Goal: Task Accomplishment & Management: Complete application form

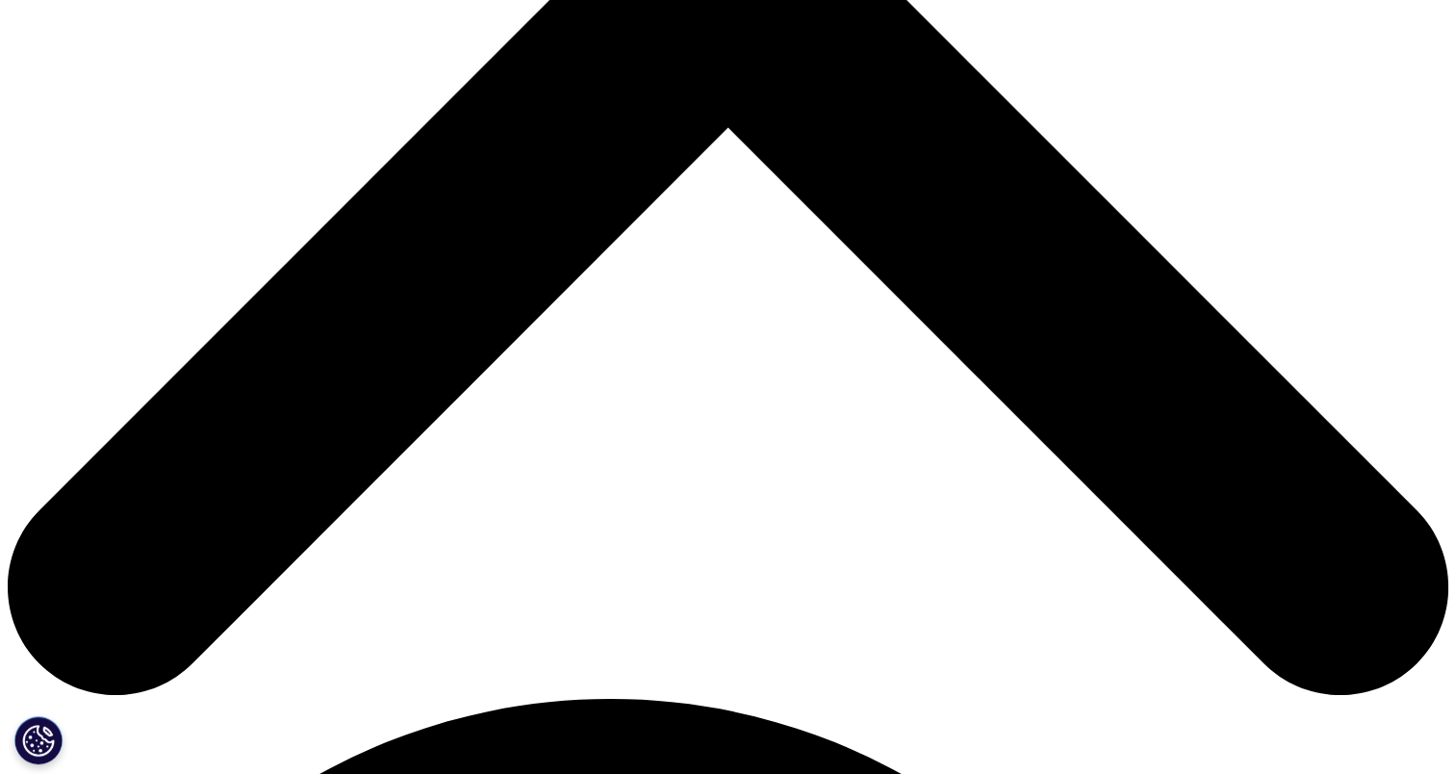
scroll to position [770, 0]
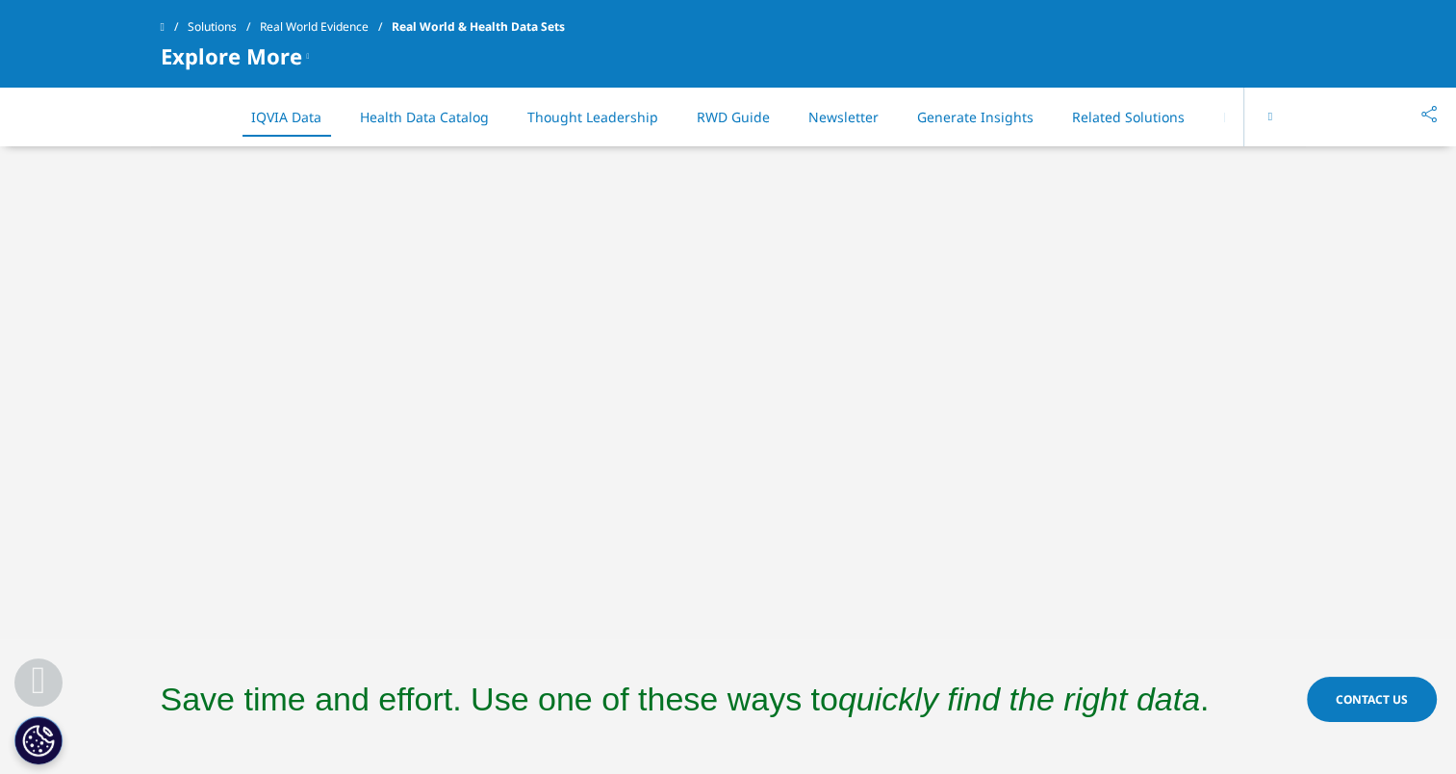
click at [507, 23] on span "Real World & Health Data Sets" at bounding box center [478, 27] width 173 height 35
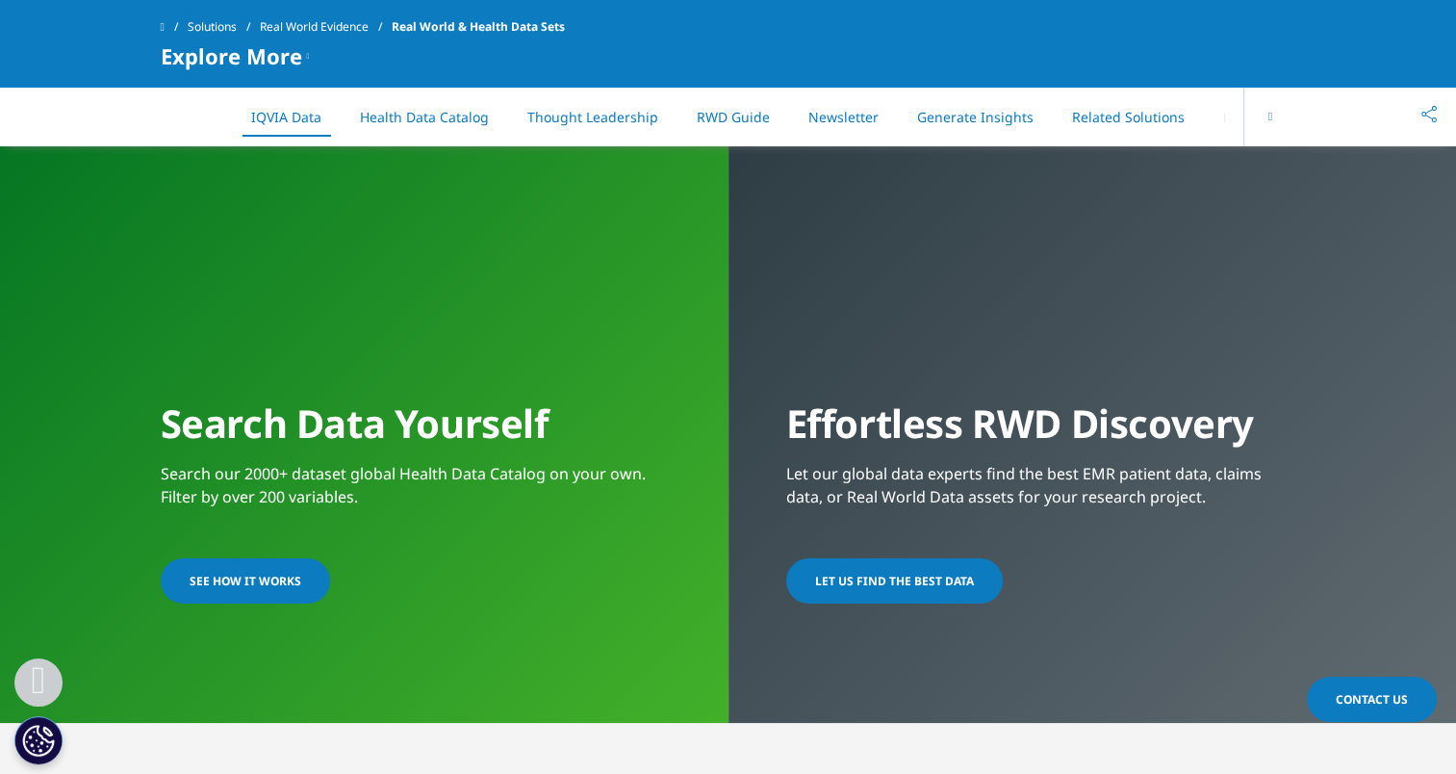
scroll to position [1539, 0]
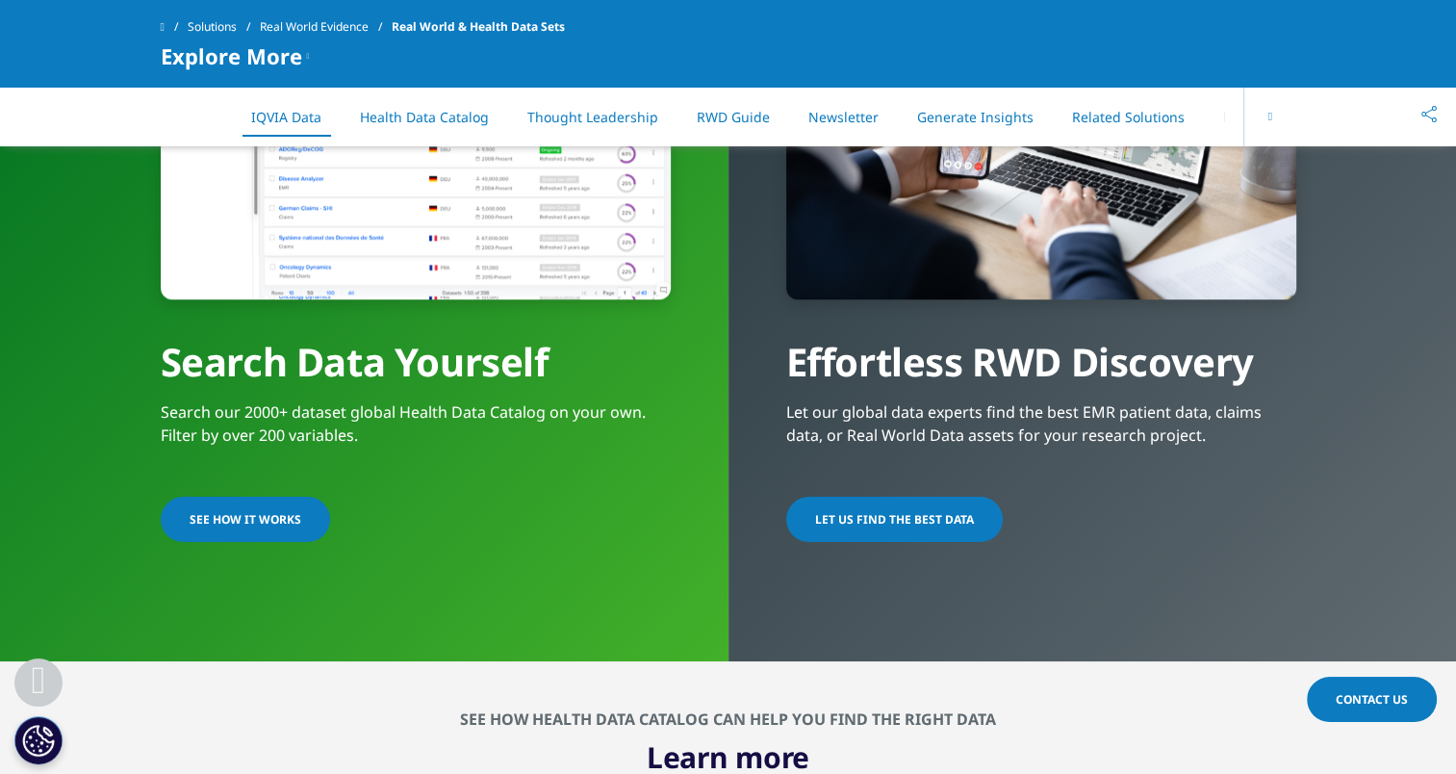
click at [191, 514] on span "SEE HOW IT WORKS" at bounding box center [246, 519] width 112 height 16
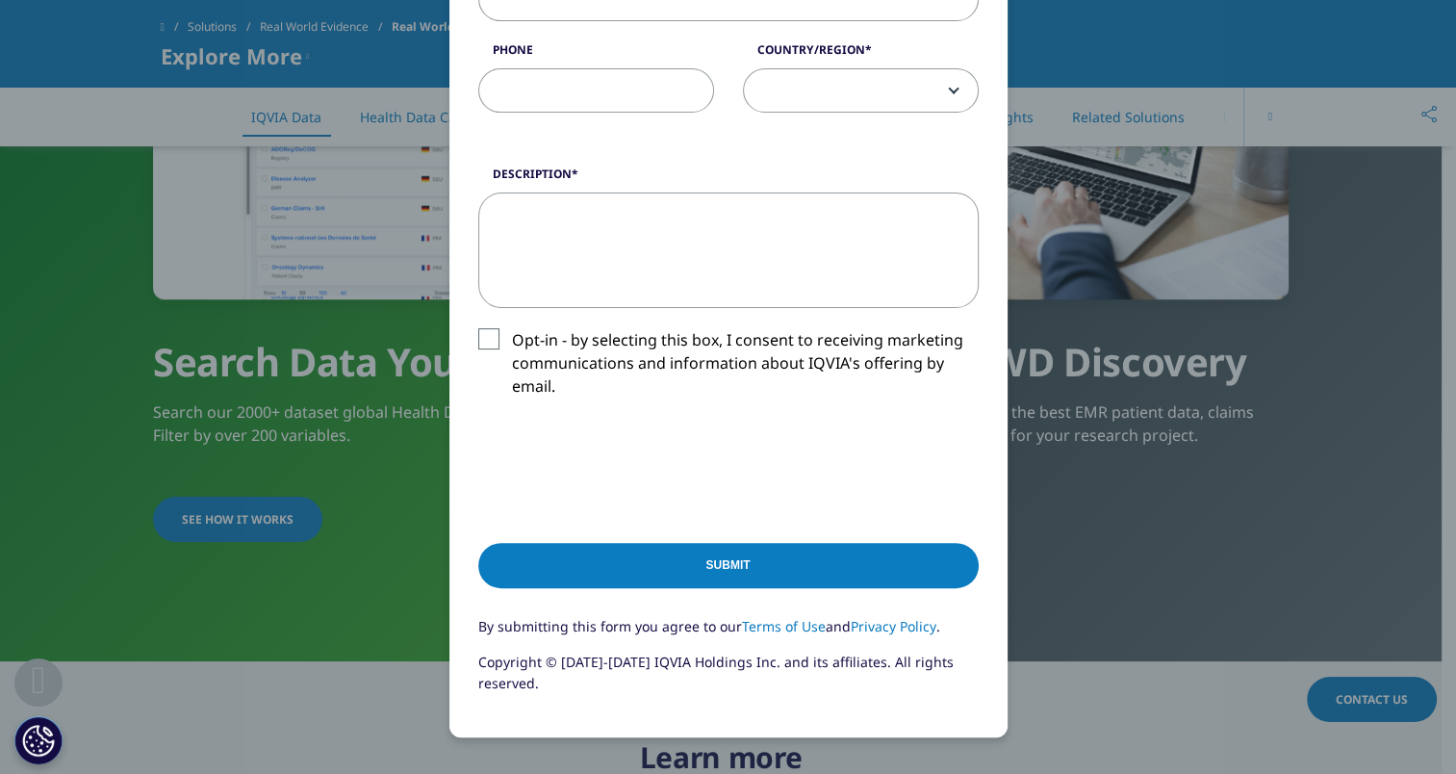
scroll to position [577, 0]
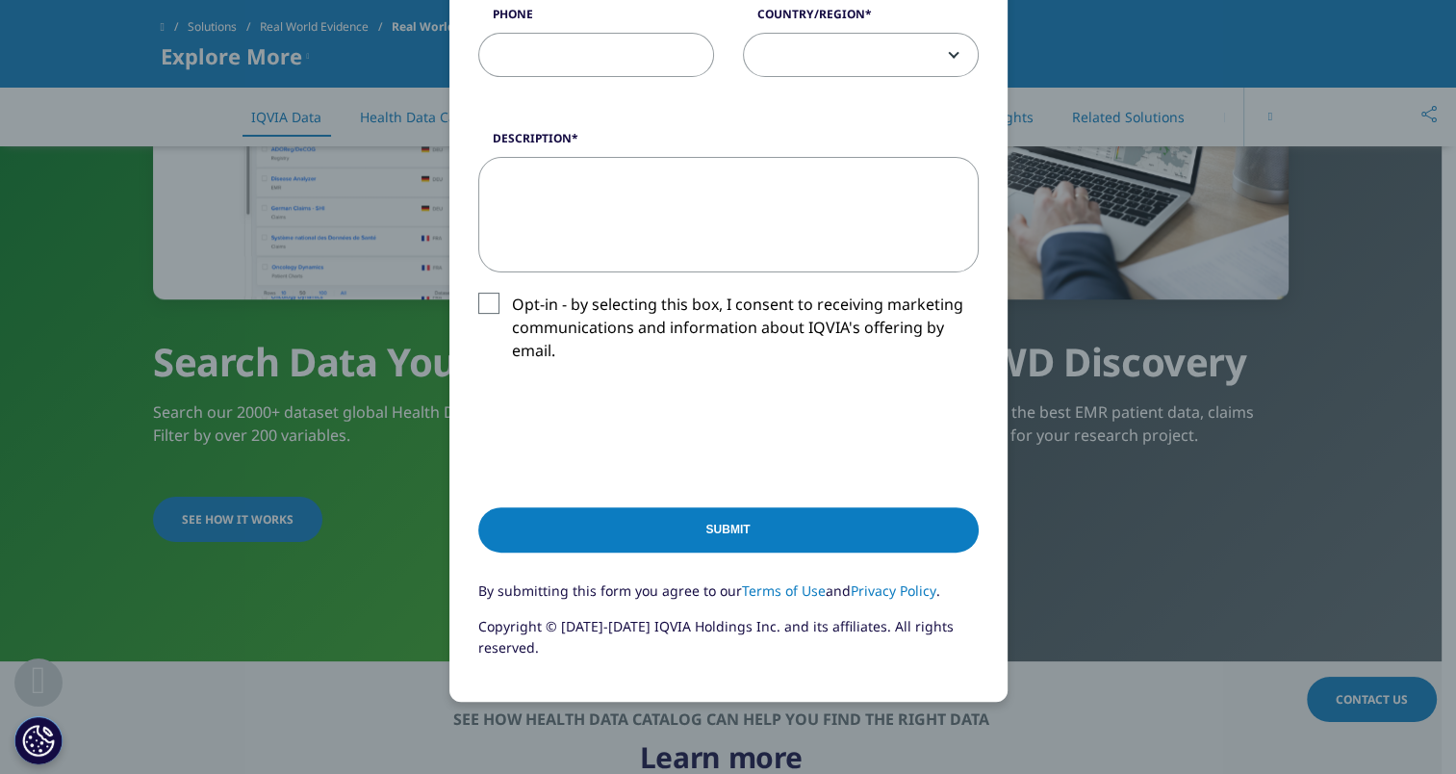
click at [1054, 656] on div "Request a Demo Request a Demo First Name Last Name Job Title Company Email Addr…" at bounding box center [728, 168] width 1135 height 1490
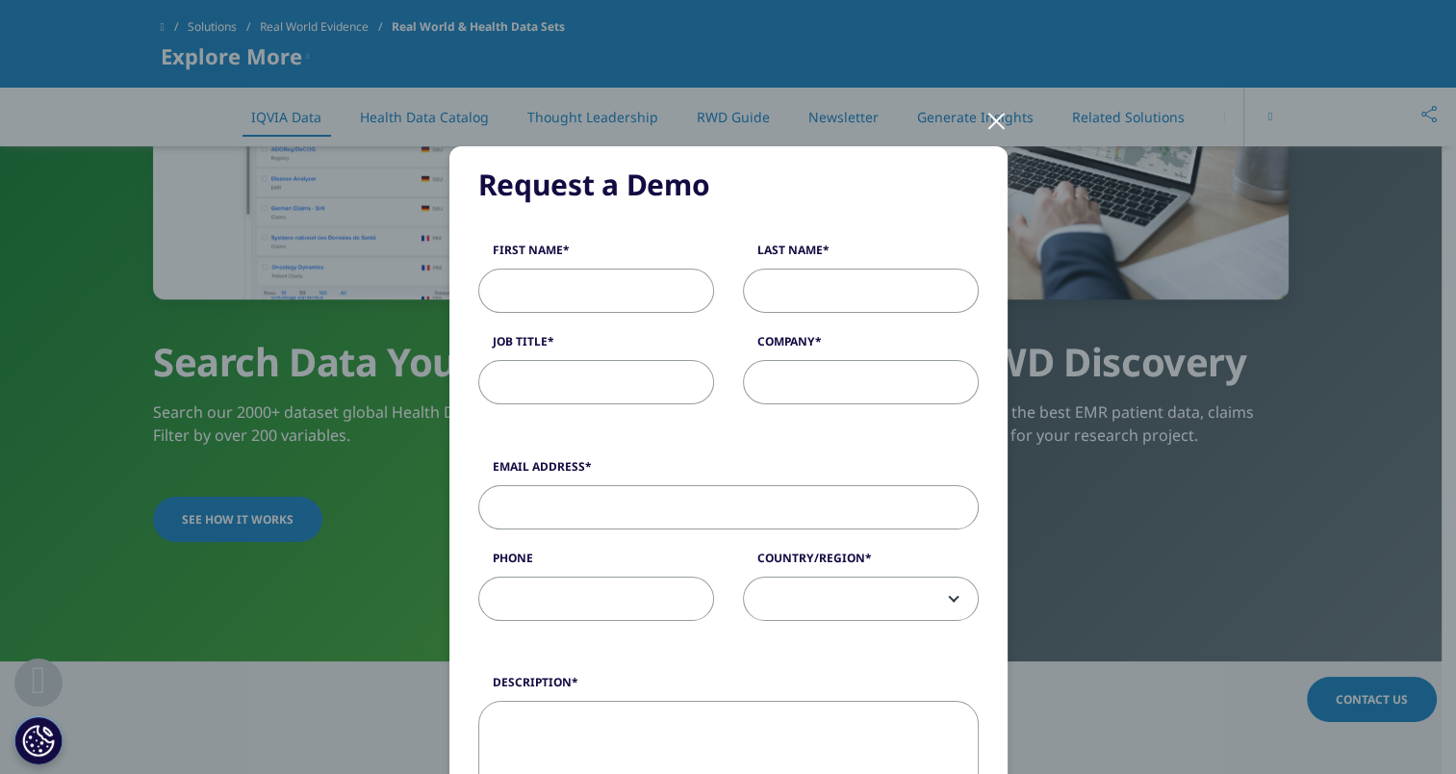
scroll to position [0, 0]
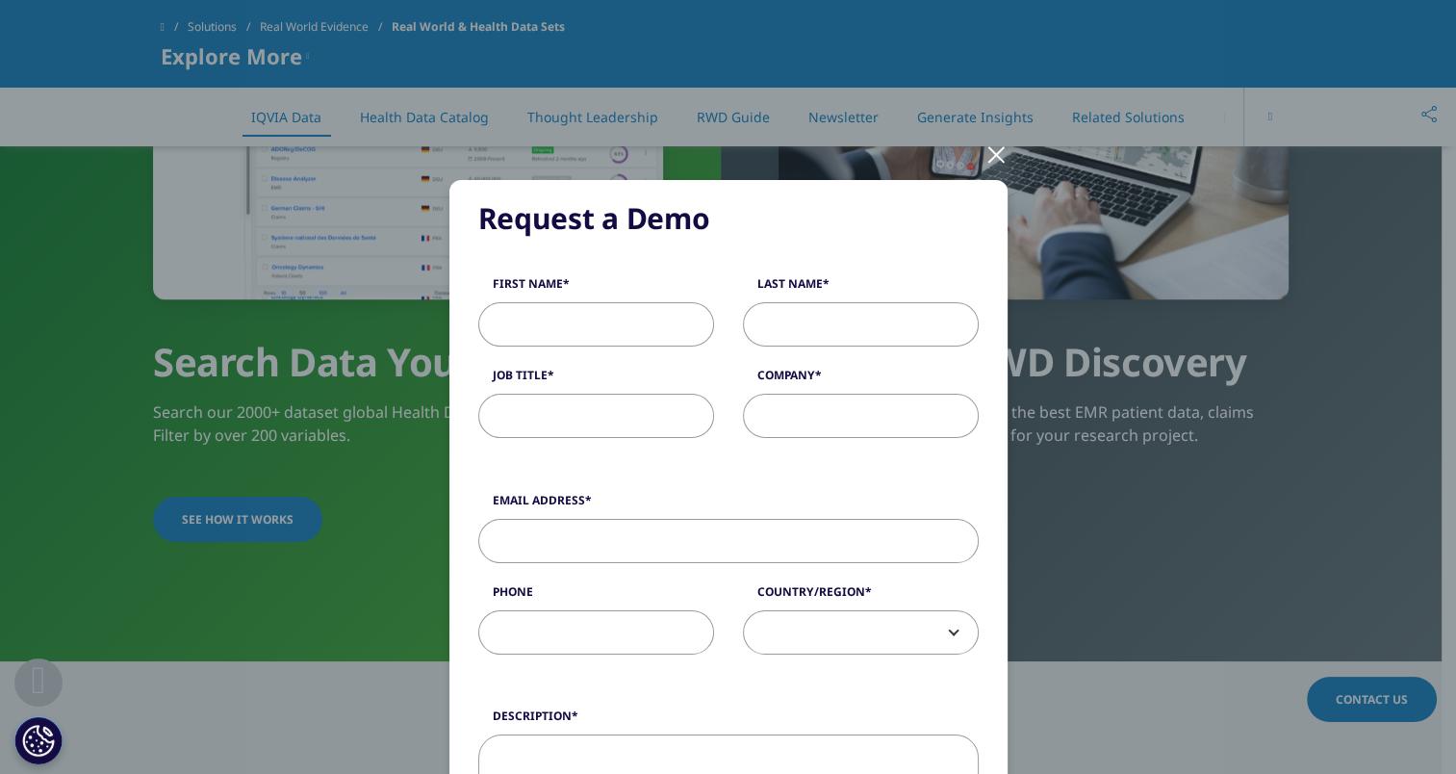
click at [266, 285] on div "Request a Demo Request a Demo First Name Last Name Job Title Company Email Addr…" at bounding box center [728, 745] width 1135 height 1490
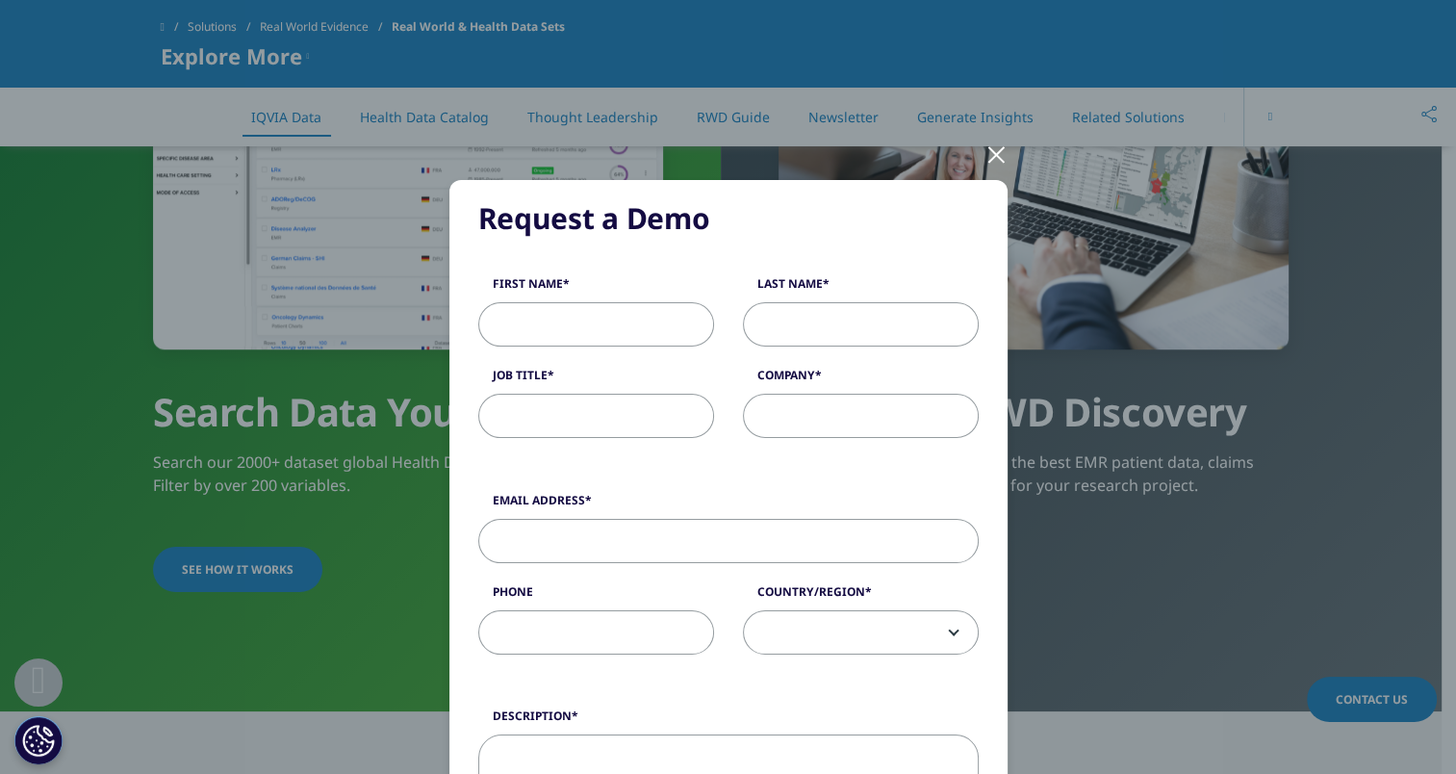
scroll to position [1443, 0]
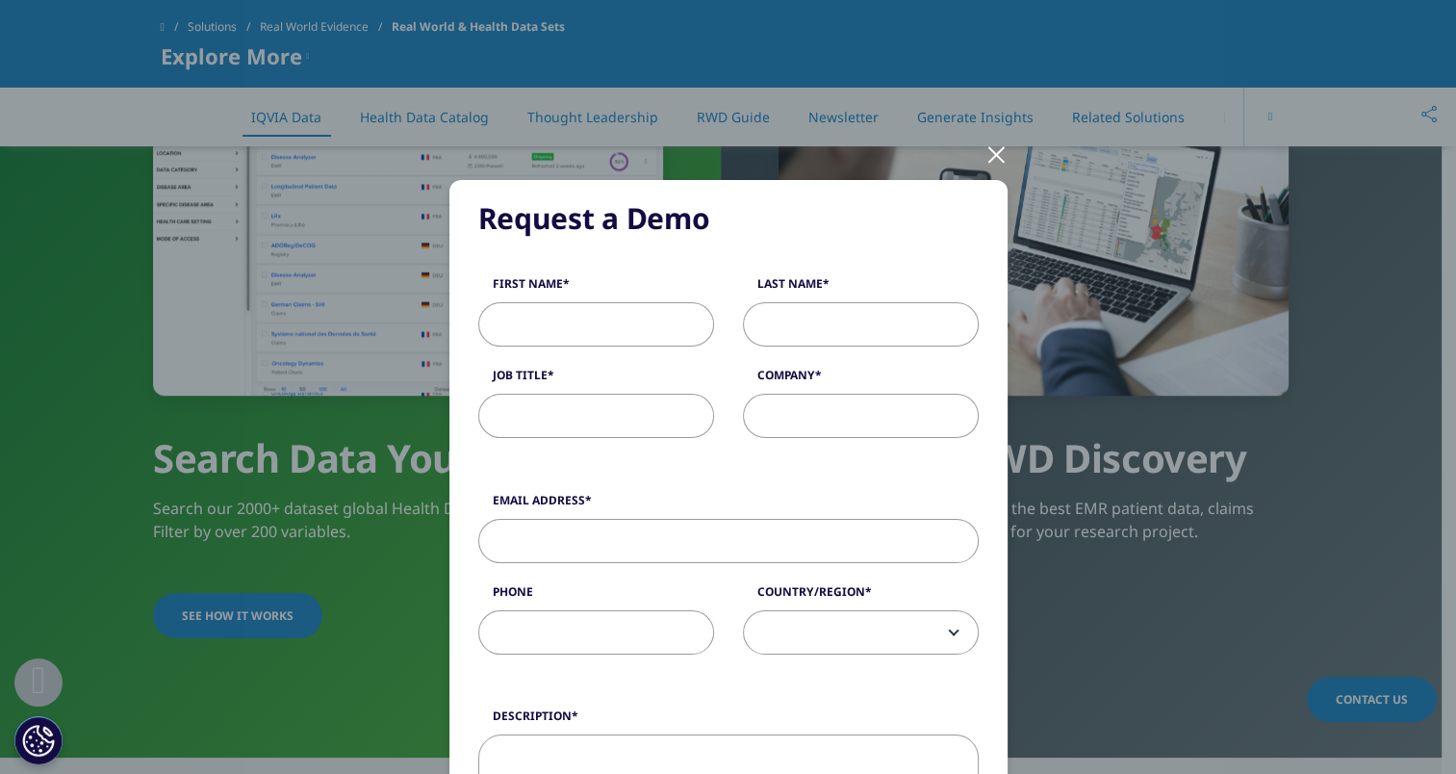
click at [985, 156] on div at bounding box center [996, 153] width 22 height 53
